Goal: Information Seeking & Learning: Learn about a topic

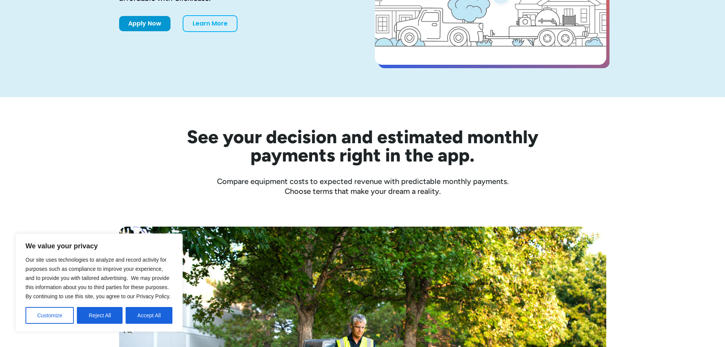
scroll to position [152, 0]
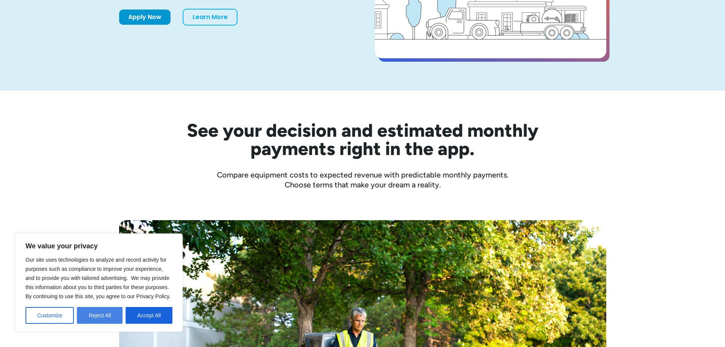
click at [97, 313] on button "Reject All" at bounding box center [100, 315] width 46 height 17
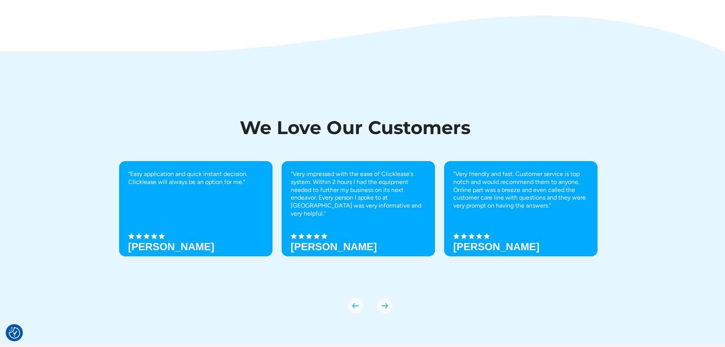
scroll to position [2660, 0]
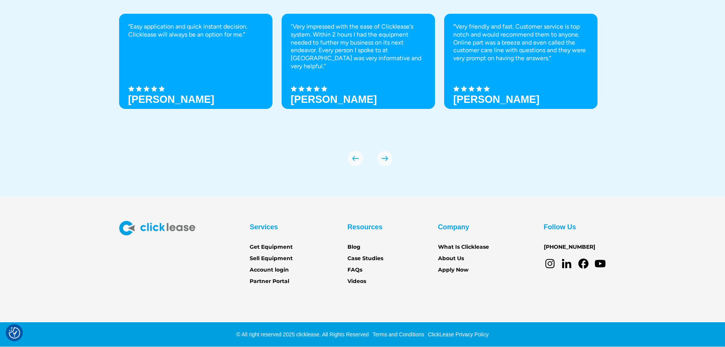
click at [363, 267] on div "Resources Blog Case Studies FAQs Videos" at bounding box center [366, 253] width 36 height 65
click at [358, 268] on link "FAQs" at bounding box center [355, 270] width 15 height 8
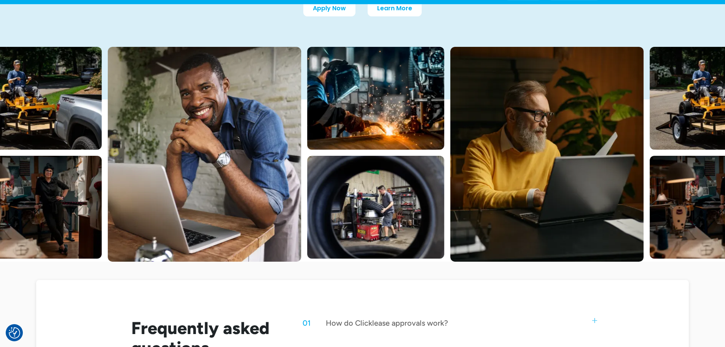
scroll to position [305, 0]
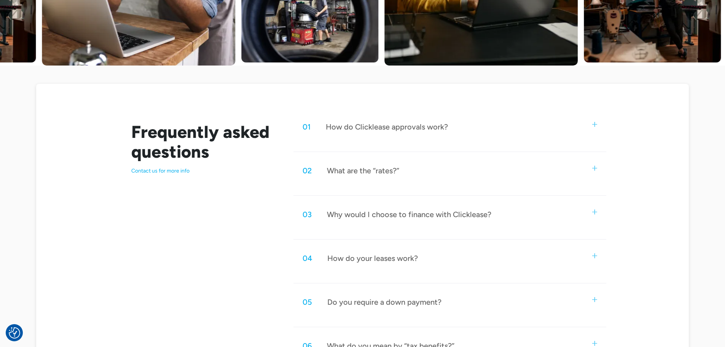
click at [501, 128] on div "01 How do Clicklease approvals work?" at bounding box center [450, 126] width 313 height 25
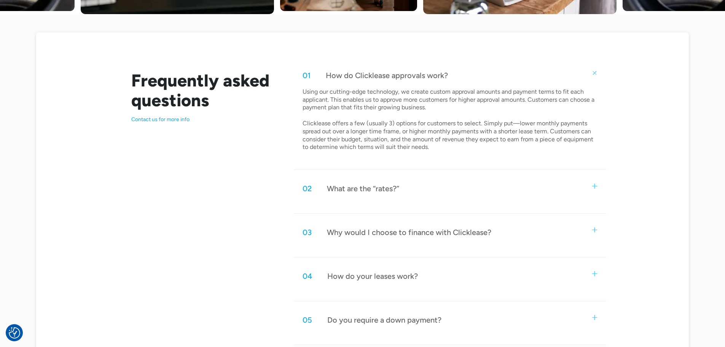
scroll to position [457, 0]
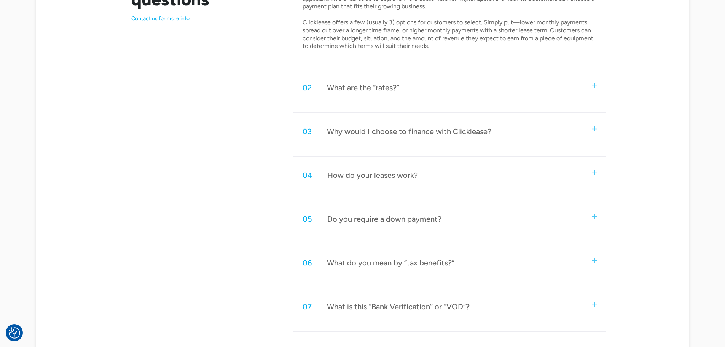
click at [393, 129] on div "Why would I choose to finance with Clicklease?" at bounding box center [409, 131] width 164 height 10
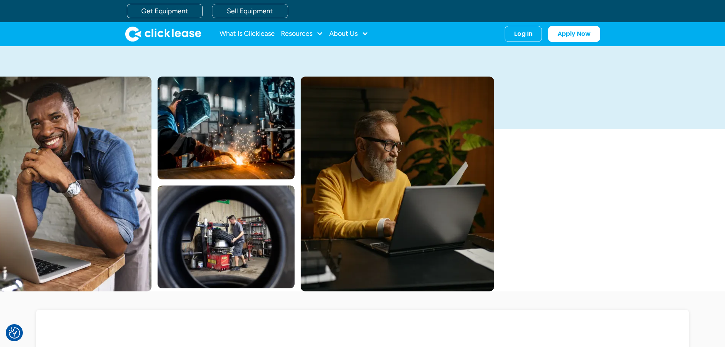
scroll to position [0, 0]
